Goal: Information Seeking & Learning: Learn about a topic

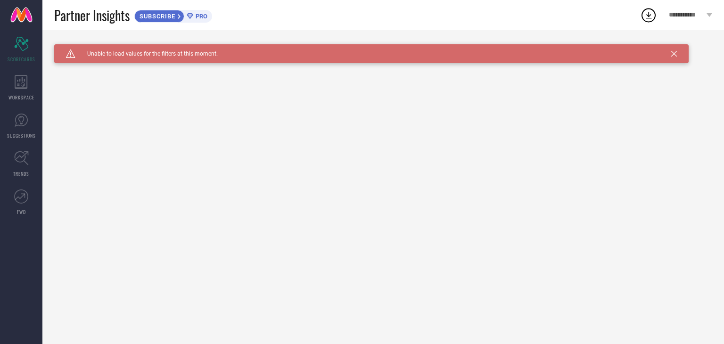
click at [649, 17] on icon at bounding box center [648, 15] width 17 height 17
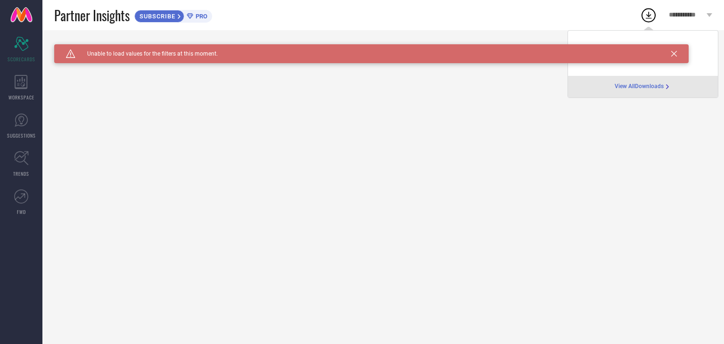
click at [645, 88] on span "View All Downloads" at bounding box center [638, 87] width 49 height 8
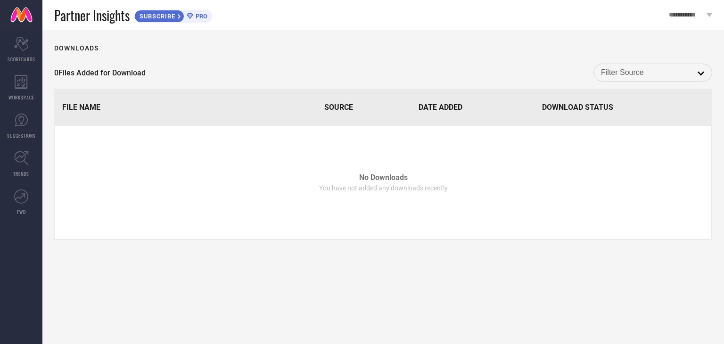
click at [170, 14] on span "SUBSCRIBE" at bounding box center [156, 16] width 43 height 7
click at [22, 49] on icon "Scorecard" at bounding box center [21, 44] width 15 height 14
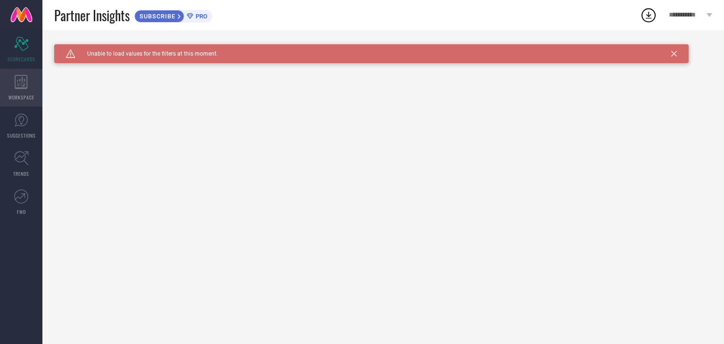
click at [22, 84] on icon at bounding box center [21, 82] width 13 height 14
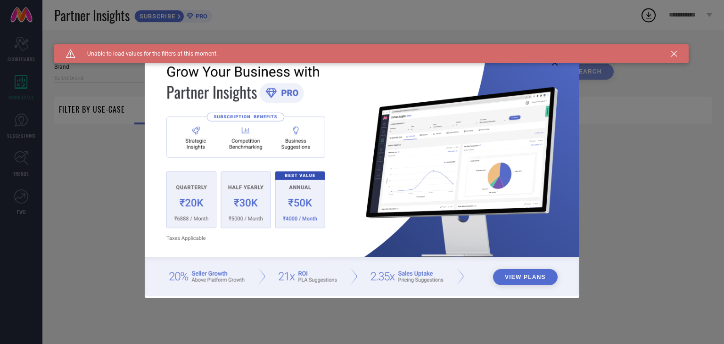
type input "1 STOP FASHION"
type input "All"
click at [16, 122] on div "View Plans" at bounding box center [362, 172] width 724 height 344
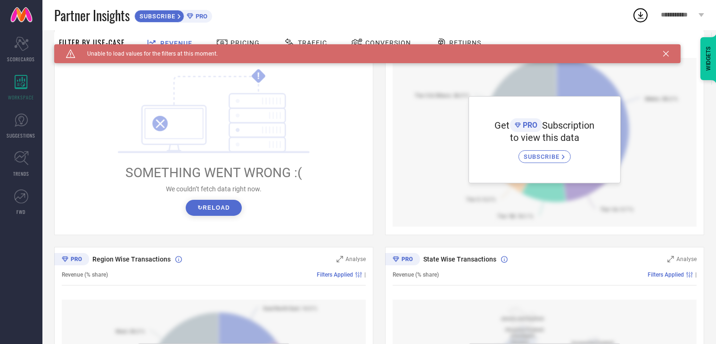
scroll to position [141, 0]
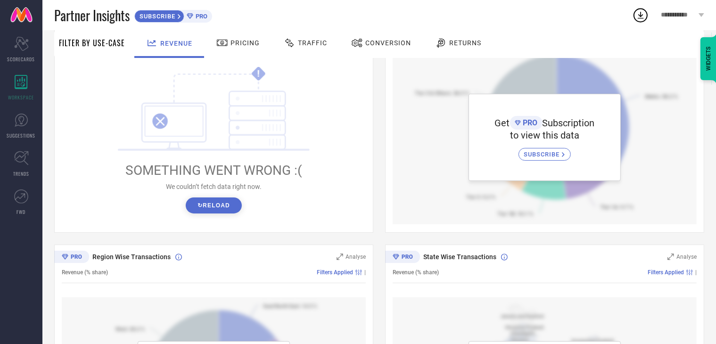
click at [224, 200] on button "↻ Reload" at bounding box center [214, 205] width 56 height 16
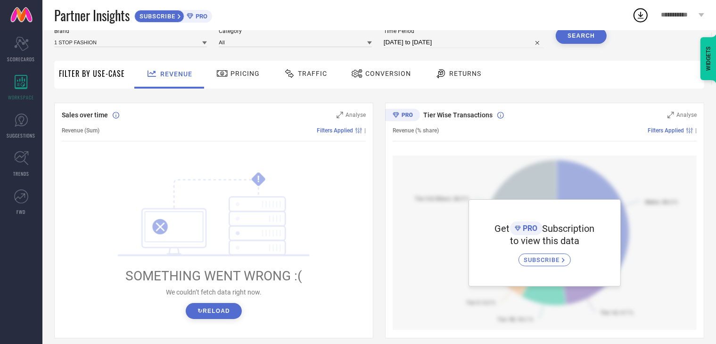
scroll to position [0, 0]
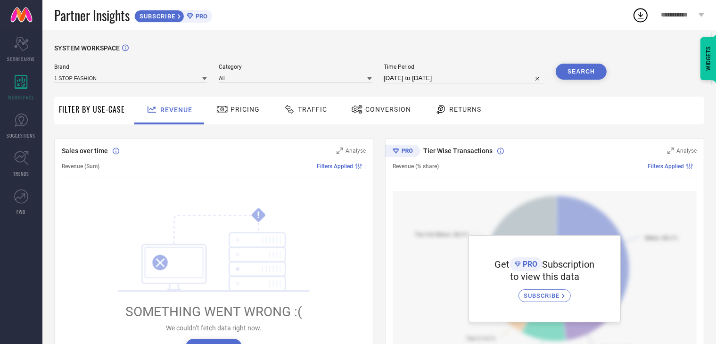
click at [251, 107] on span "Pricing" at bounding box center [244, 110] width 29 height 8
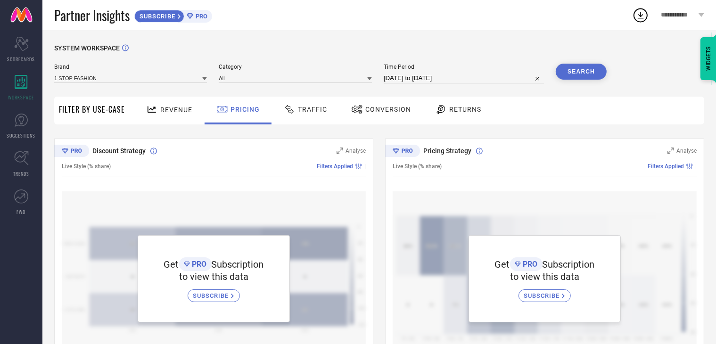
click at [307, 108] on span "Traffic" at bounding box center [312, 110] width 29 height 8
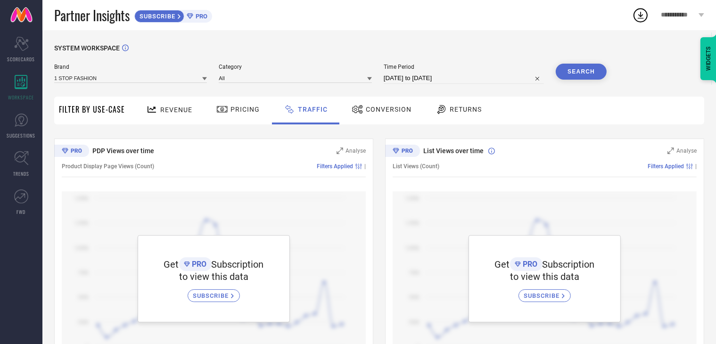
click at [371, 108] on span "Conversion" at bounding box center [389, 110] width 46 height 8
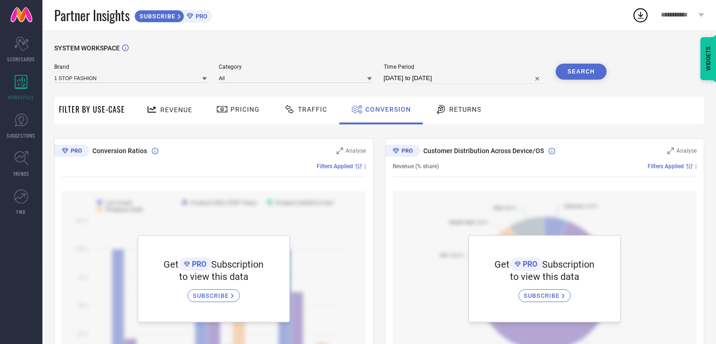
click at [460, 107] on span "Returns" at bounding box center [465, 110] width 32 height 8
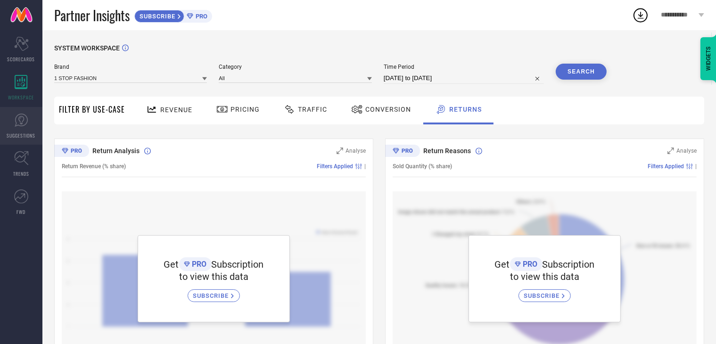
click at [20, 117] on icon at bounding box center [21, 120] width 14 height 14
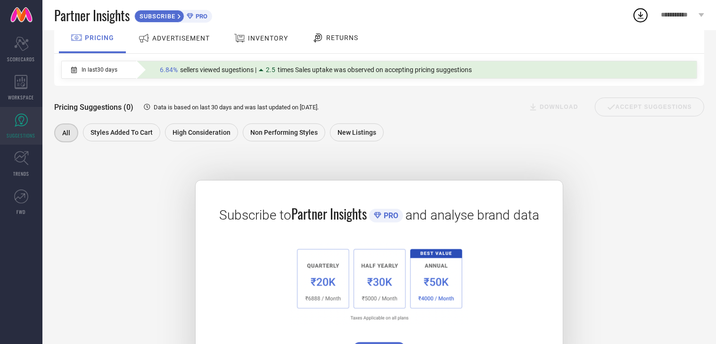
scroll to position [47, 0]
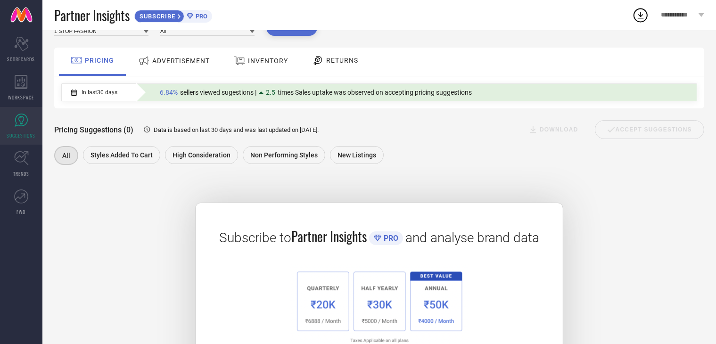
click at [172, 64] on span "ADVERTISEMENT" at bounding box center [180, 61] width 57 height 8
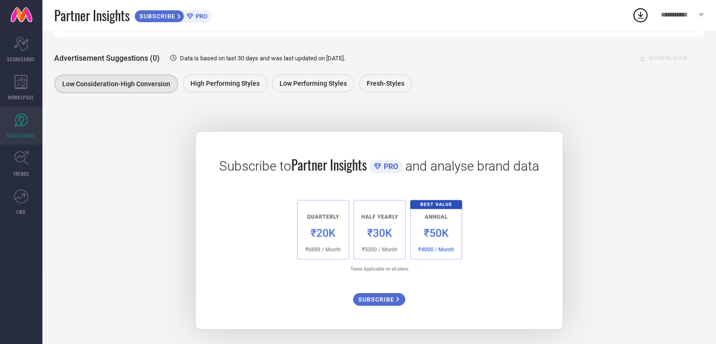
scroll to position [120, 0]
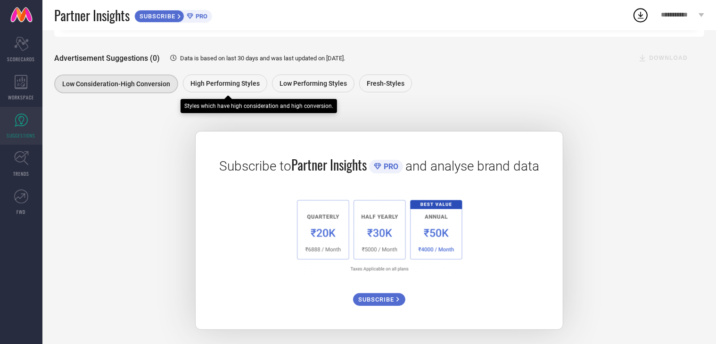
click at [210, 80] on span "High Performing Styles" at bounding box center [224, 84] width 69 height 8
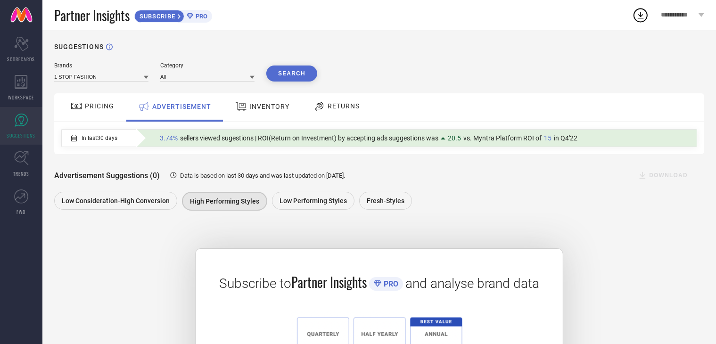
scroll to position [0, 0]
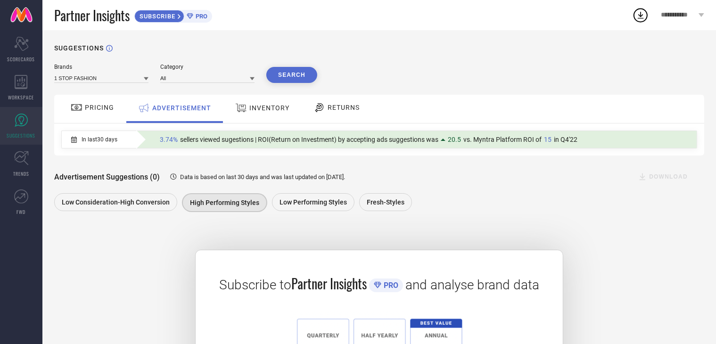
click at [249, 109] on span "INVENTORY" at bounding box center [269, 108] width 40 height 8
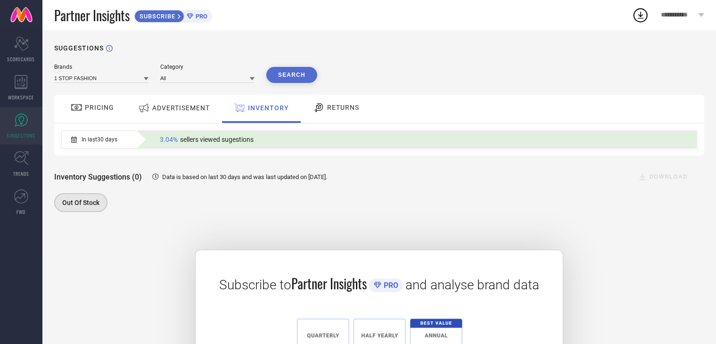
click at [331, 110] on span "RETURNS" at bounding box center [343, 108] width 32 height 8
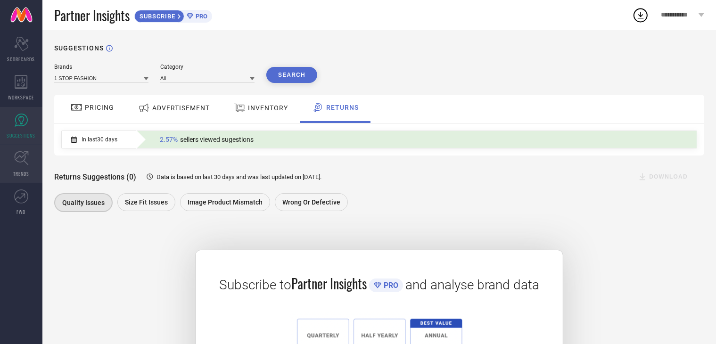
click at [21, 167] on link "TRENDS" at bounding box center [21, 164] width 42 height 38
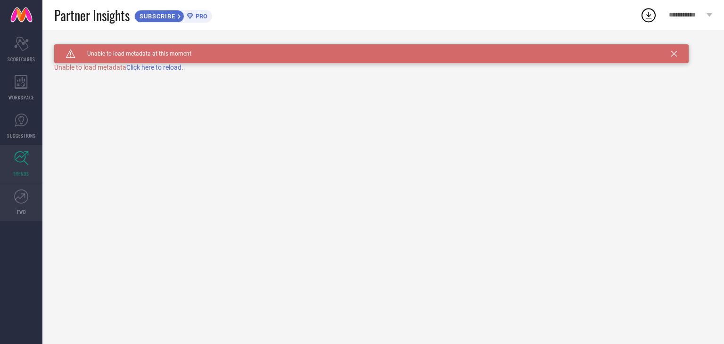
click at [27, 194] on icon at bounding box center [21, 196] width 14 height 14
